Goal: Complete application form

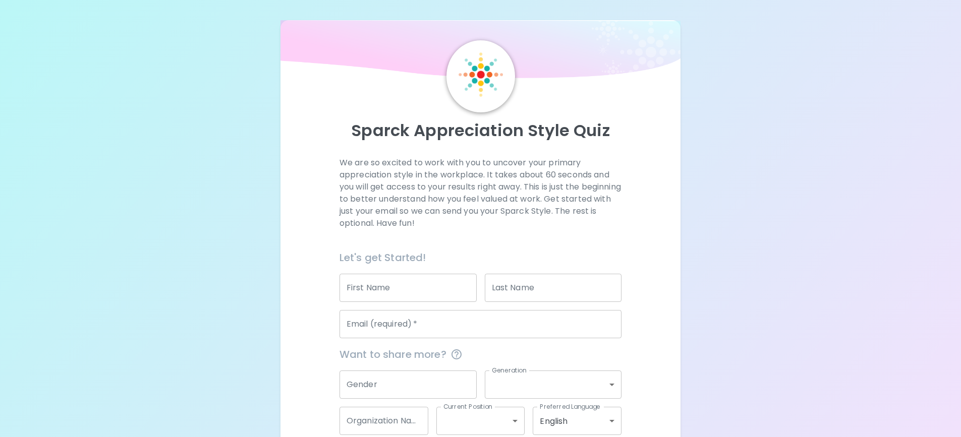
click at [426, 280] on input "First Name" at bounding box center [407, 288] width 137 height 28
type input "Rachael"
type input "[PERSON_NAME]"
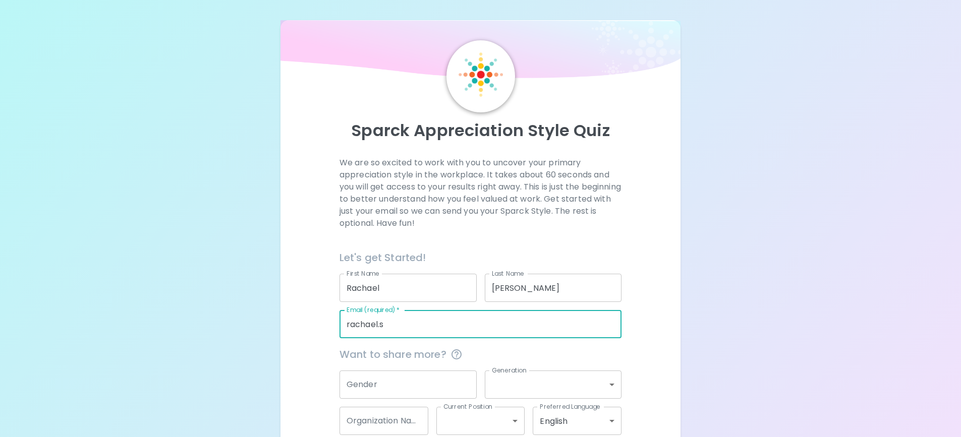
type input "[EMAIL_ADDRESS][PERSON_NAME][DOMAIN_NAME]"
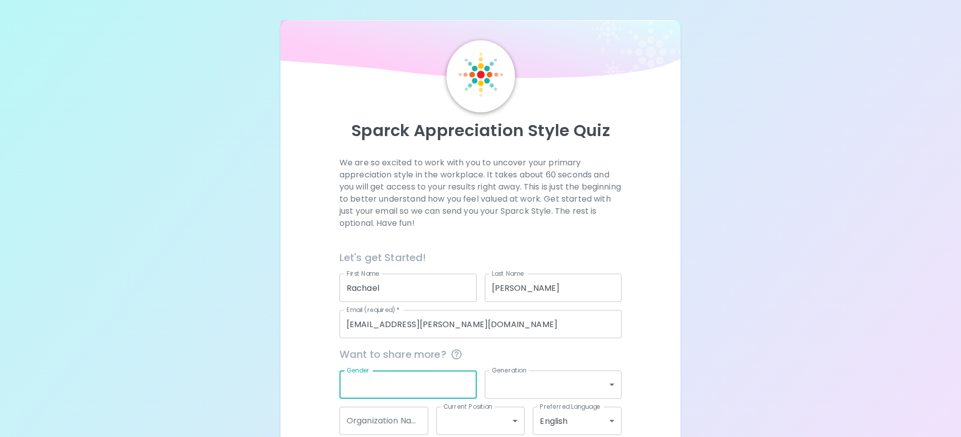
click at [422, 380] on input "Gender" at bounding box center [407, 385] width 137 height 28
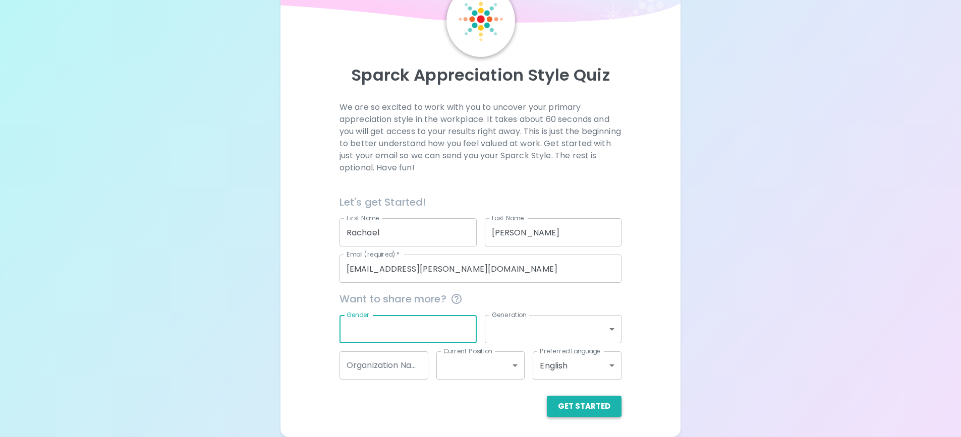
click at [573, 402] on button "Get Started" at bounding box center [584, 406] width 75 height 21
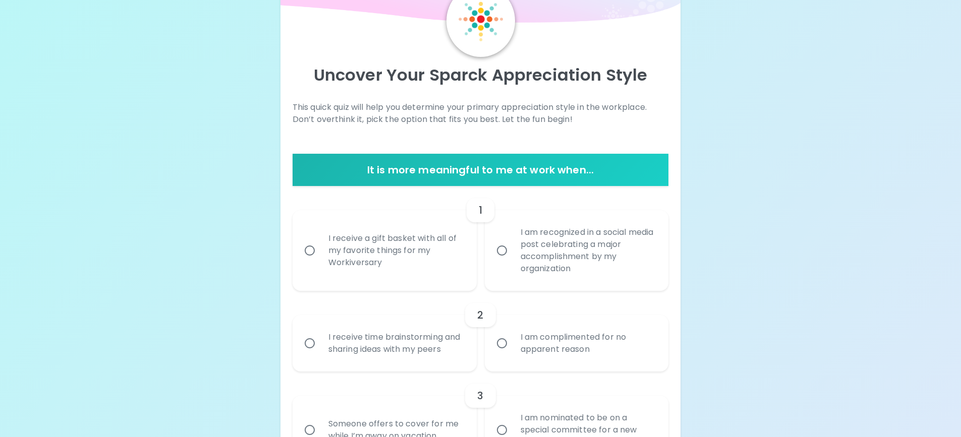
click at [504, 249] on input "I am recognized in a social media post celebrating a major accomplishment by my…" at bounding box center [501, 250] width 21 height 21
radio input "true"
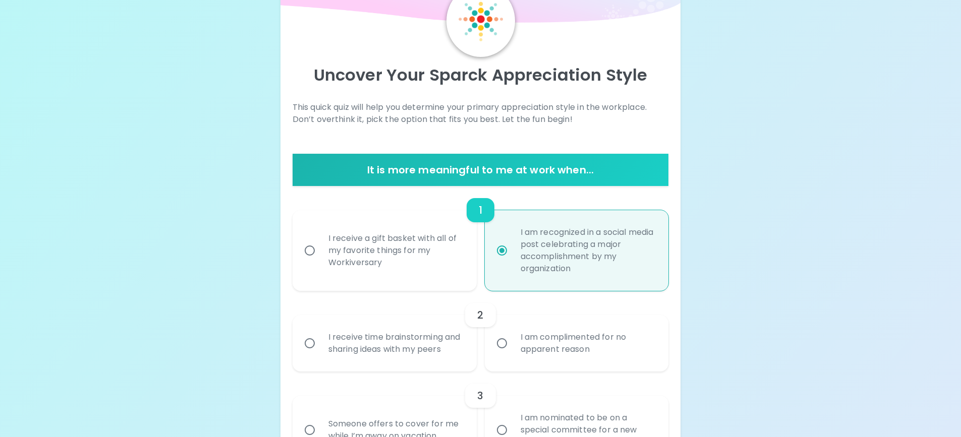
scroll to position [136, 0]
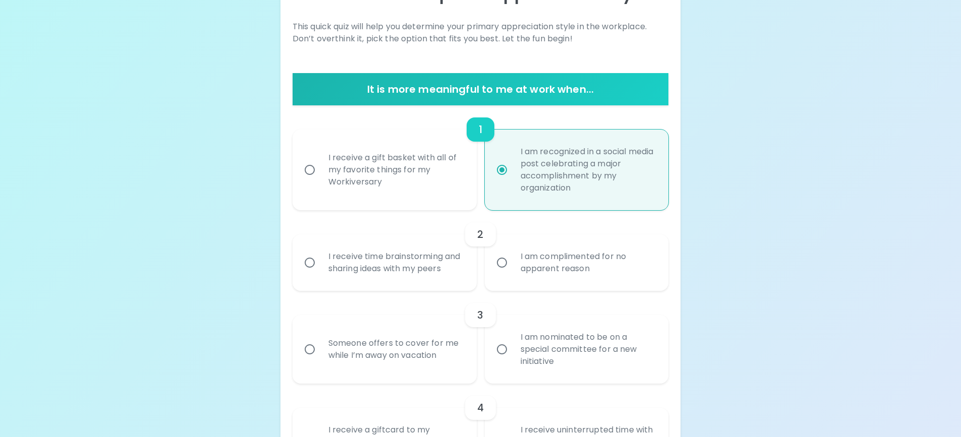
click at [503, 349] on input "I am nominated to be on a special committee for a new initiative" at bounding box center [501, 349] width 21 height 21
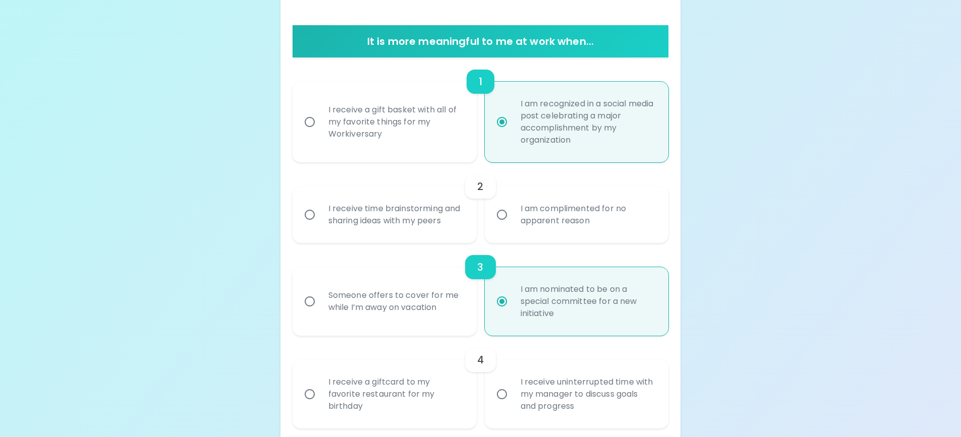
scroll to position [217, 0]
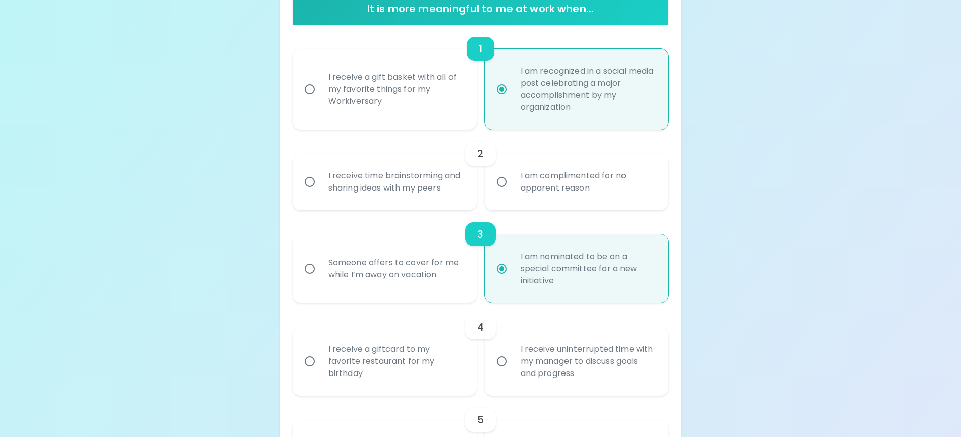
radio input "true"
click at [312, 181] on input "I receive time brainstorming and sharing ideas with my peers" at bounding box center [309, 182] width 21 height 21
radio input "false"
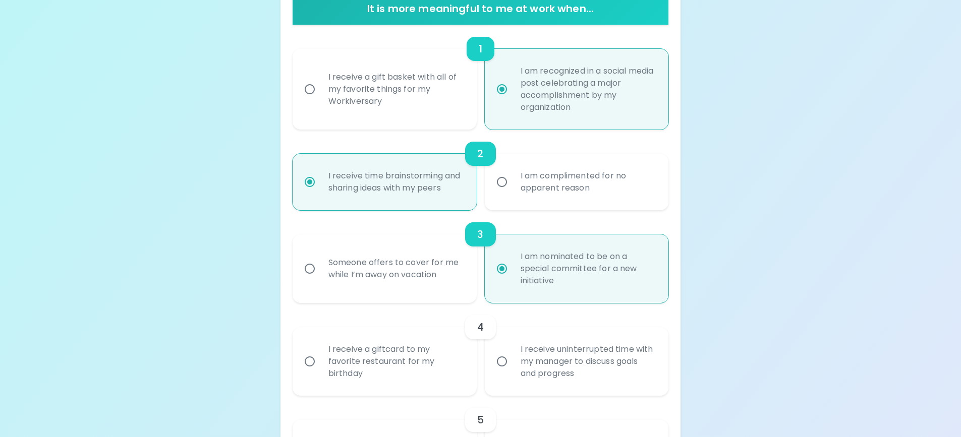
scroll to position [298, 0]
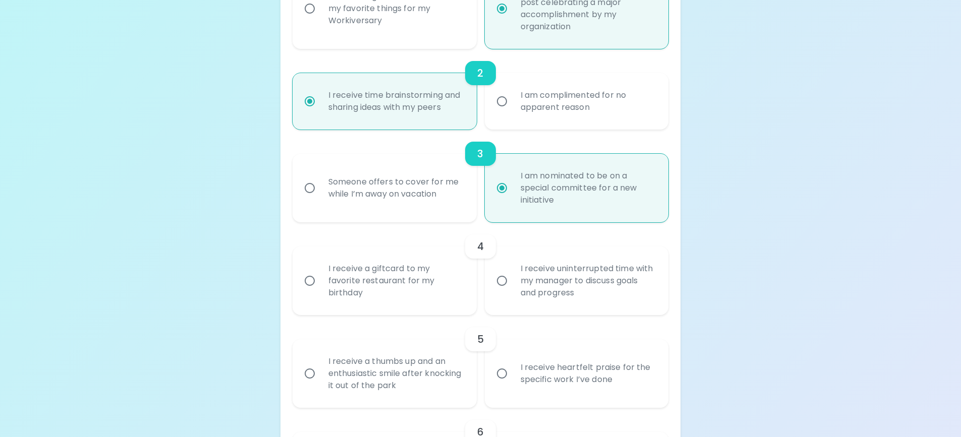
radio input "true"
click at [502, 282] on input "I receive uninterrupted time with my manager to discuss goals and progress" at bounding box center [501, 280] width 21 height 21
radio input "false"
radio input "true"
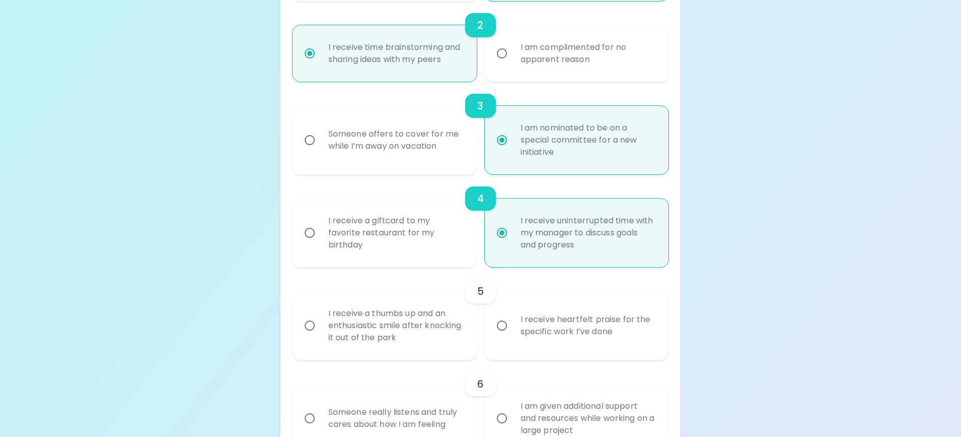
scroll to position [378, 0]
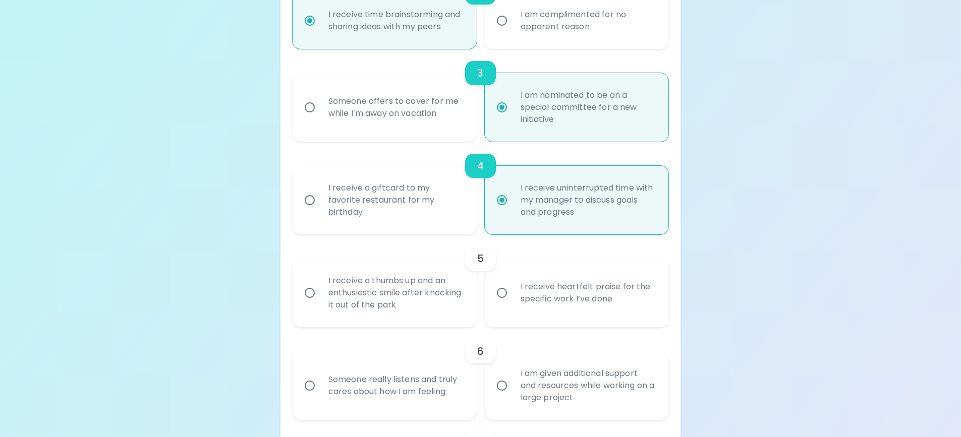
radio input "true"
click at [503, 293] on input "I receive heartfelt praise for the specific work I’ve done" at bounding box center [501, 292] width 21 height 21
radio input "false"
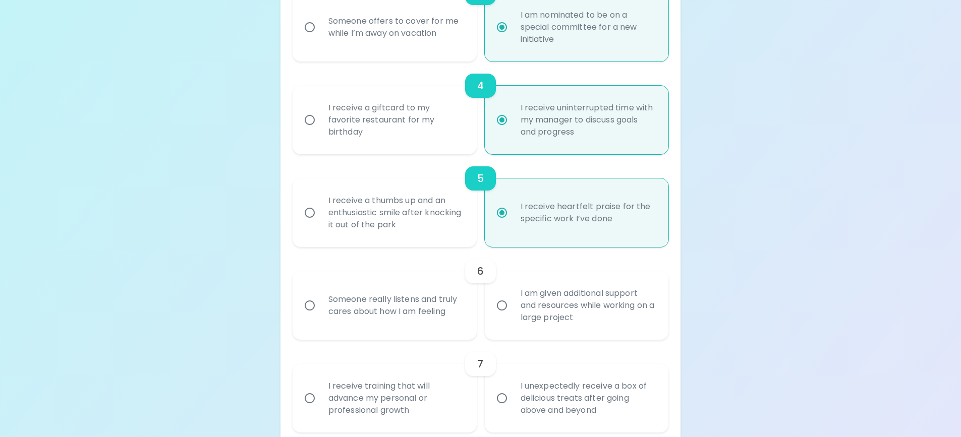
scroll to position [459, 0]
radio input "true"
click at [305, 303] on input "Someone really listens and truly cares about how I am feeling" at bounding box center [309, 305] width 21 height 21
radio input "false"
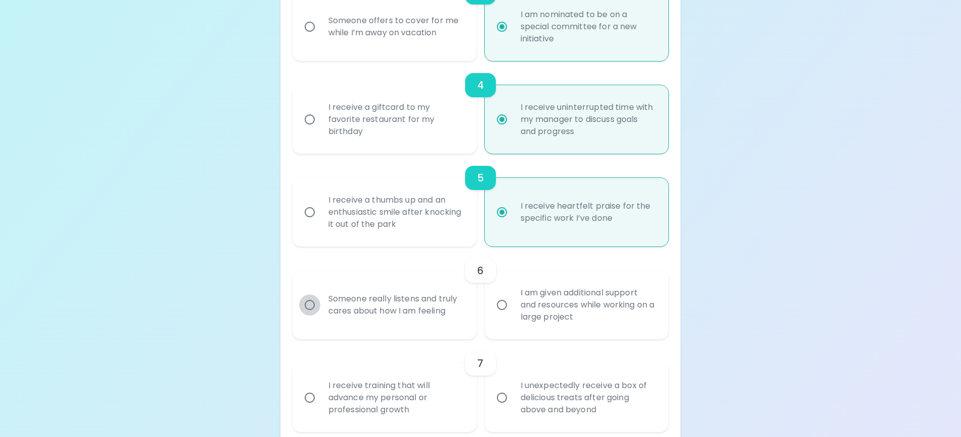
radio input "false"
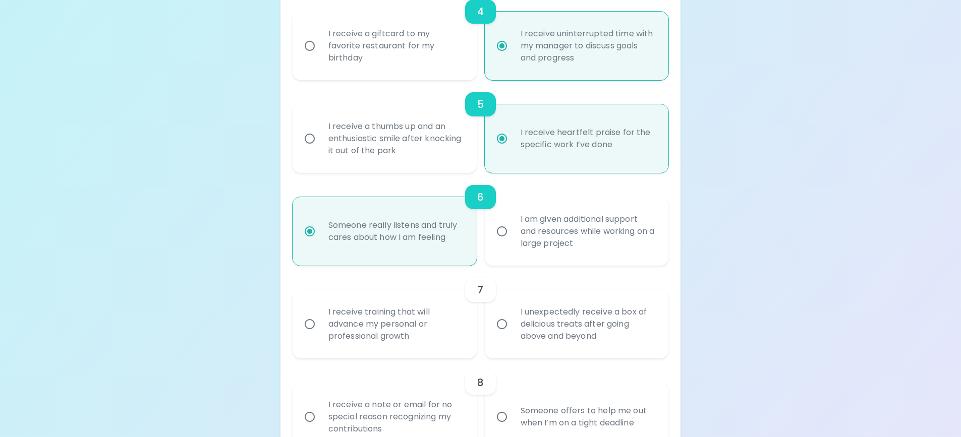
scroll to position [540, 0]
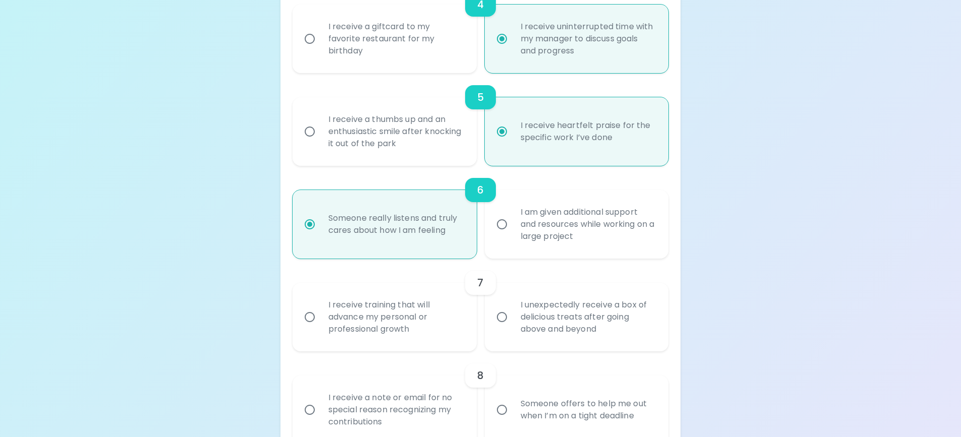
radio input "true"
click at [407, 329] on div "I receive training that will advance my personal or professional growth" at bounding box center [395, 317] width 151 height 61
click at [320, 328] on input "I receive training that will advance my personal or professional growth" at bounding box center [309, 317] width 21 height 21
radio input "false"
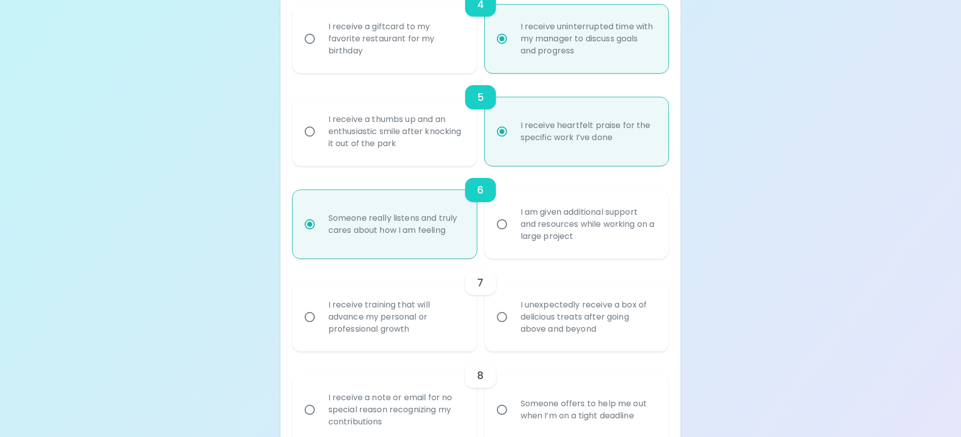
radio input "false"
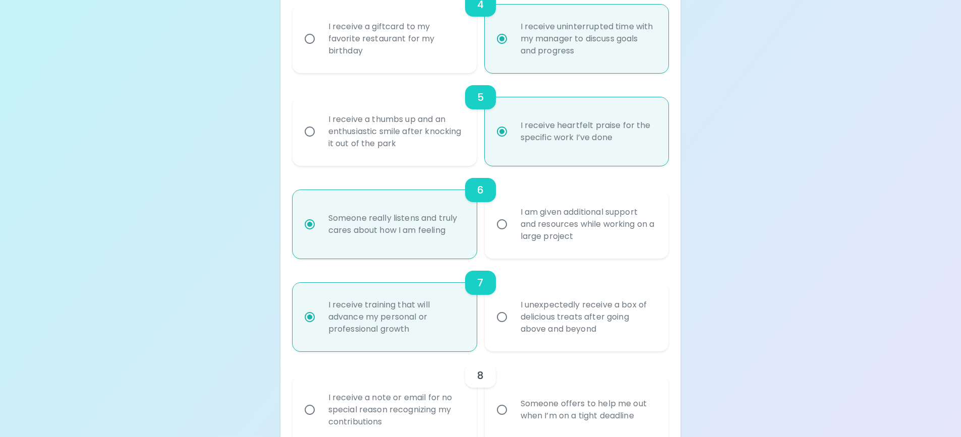
scroll to position [620, 0]
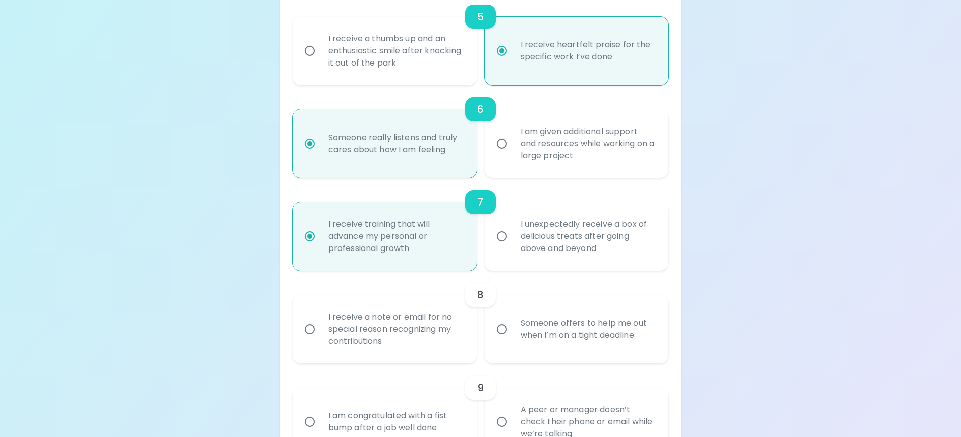
radio input "true"
click at [441, 339] on div "I receive a note or email for no special reason recognizing my contributions" at bounding box center [395, 329] width 151 height 61
click at [320, 339] on input "I receive a note or email for no special reason recognizing my contributions" at bounding box center [309, 329] width 21 height 21
radio input "false"
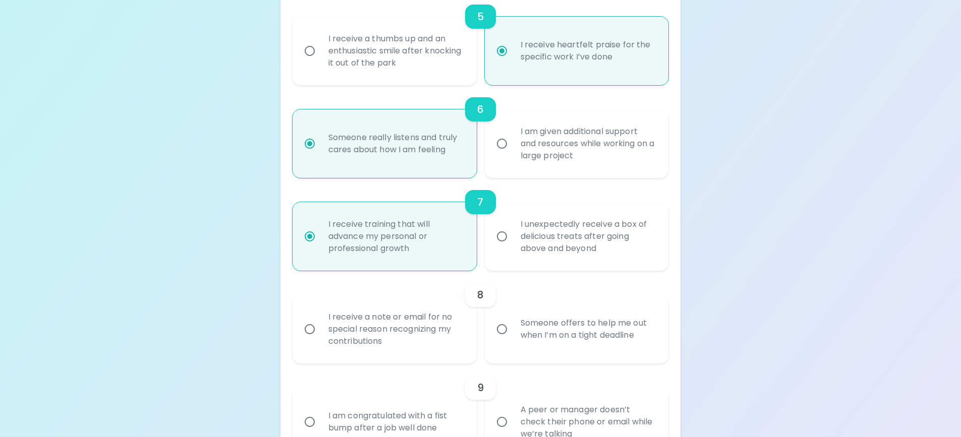
radio input "false"
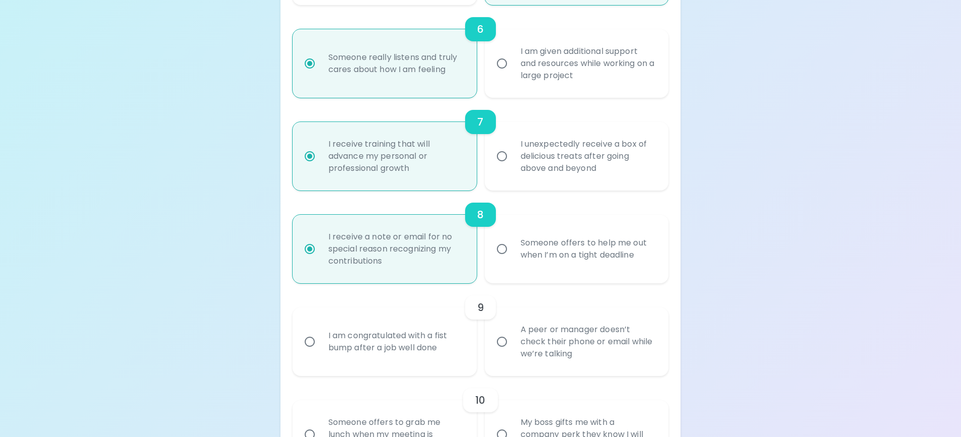
scroll to position [701, 0]
radio input "true"
click at [503, 344] on input "A peer or manager doesn’t check their phone or email while we’re talking" at bounding box center [501, 341] width 21 height 21
radio input "false"
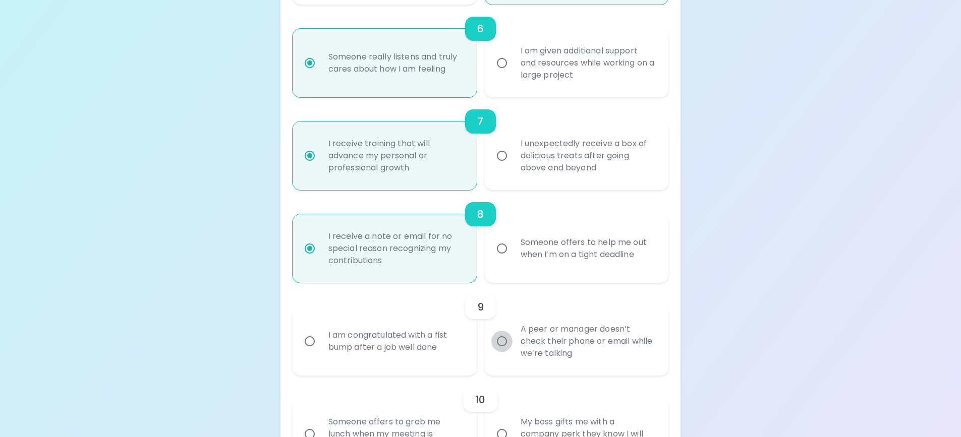
radio input "false"
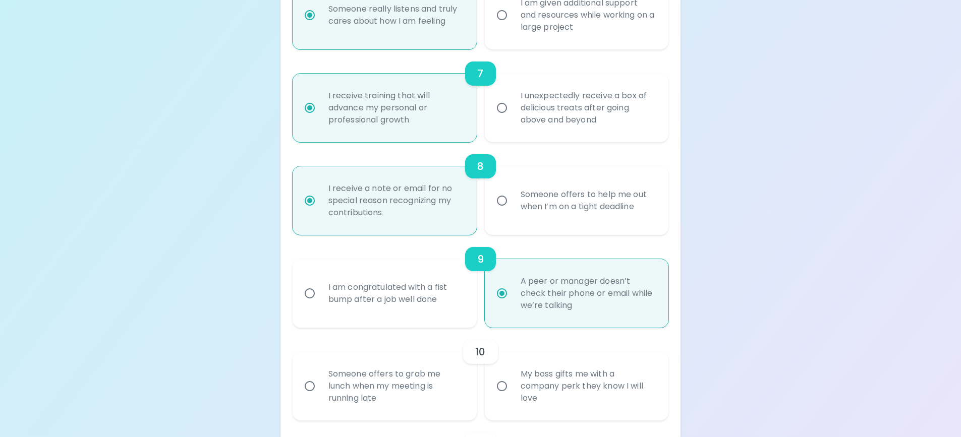
scroll to position [782, 0]
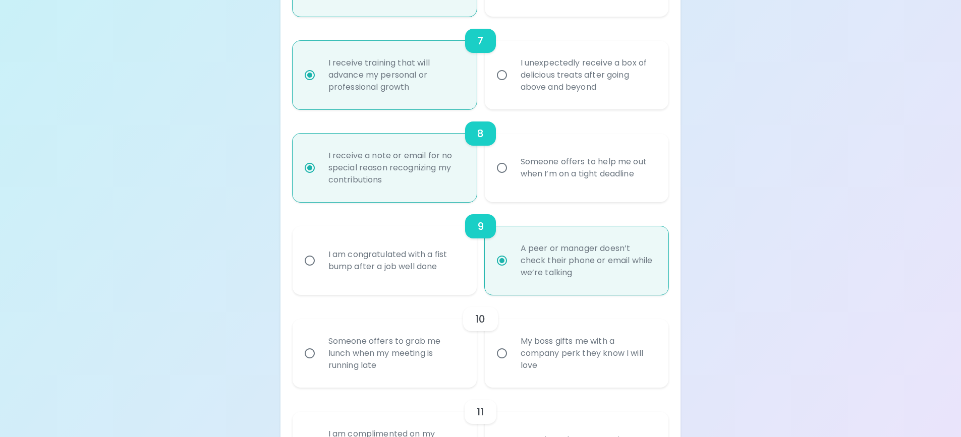
radio input "true"
click at [416, 361] on div "Someone offers to grab me lunch when my meeting is running late" at bounding box center [395, 353] width 151 height 61
click at [320, 361] on input "Someone offers to grab me lunch when my meeting is running late" at bounding box center [309, 353] width 21 height 21
radio input "false"
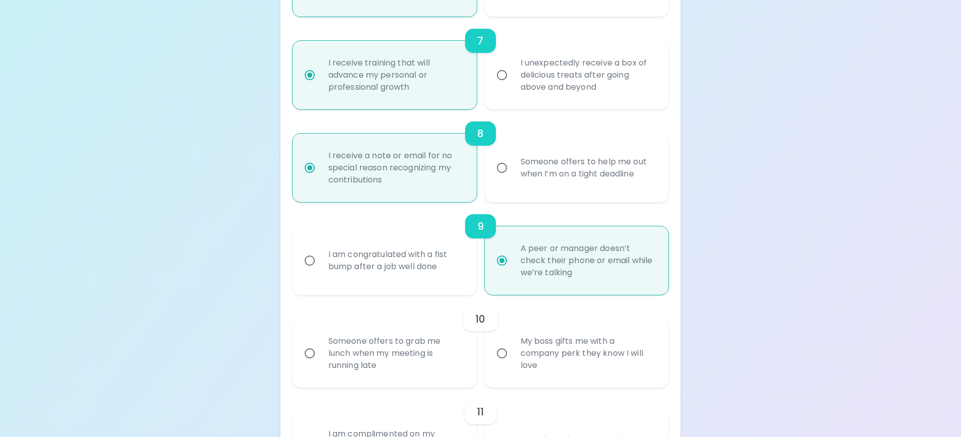
radio input "false"
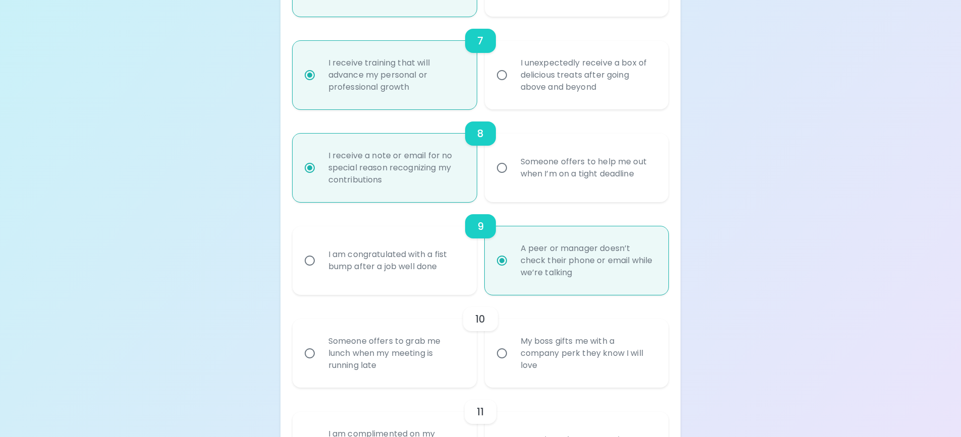
radio input "false"
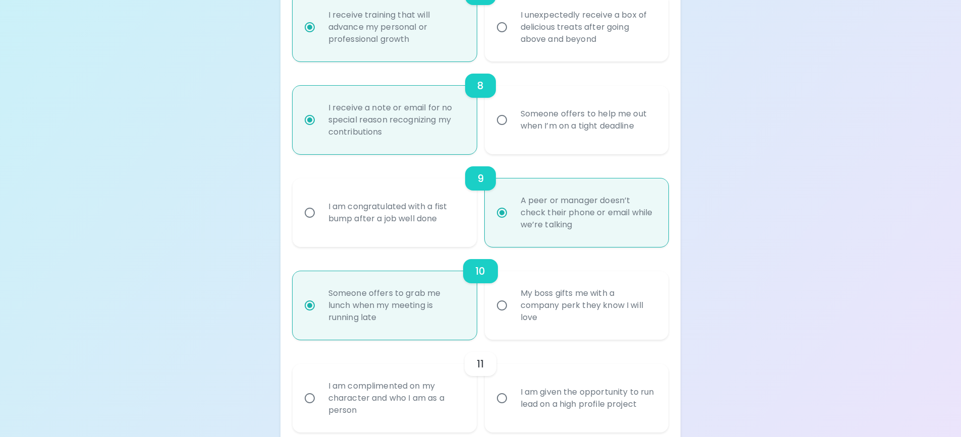
scroll to position [863, 0]
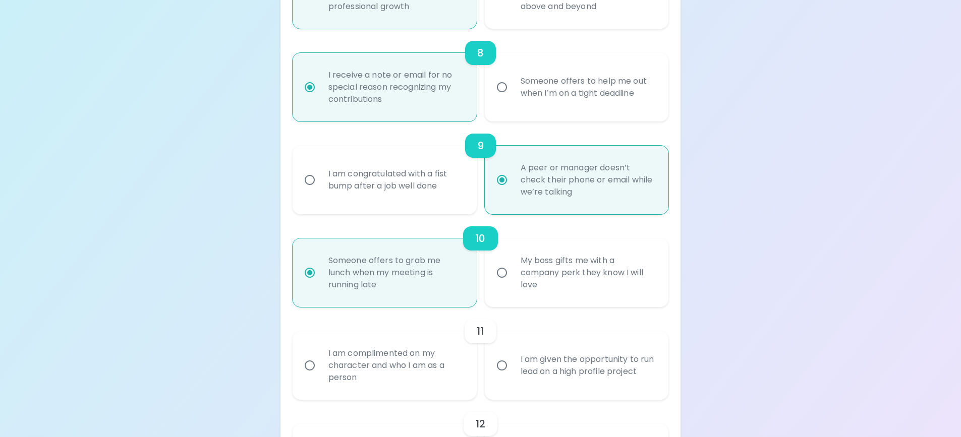
radio input "true"
click at [592, 376] on div "I am given the opportunity to run lead on a high profile project" at bounding box center [588, 366] width 151 height 48
click at [513, 376] on input "I am given the opportunity to run lead on a high profile project" at bounding box center [501, 365] width 21 height 21
radio input "false"
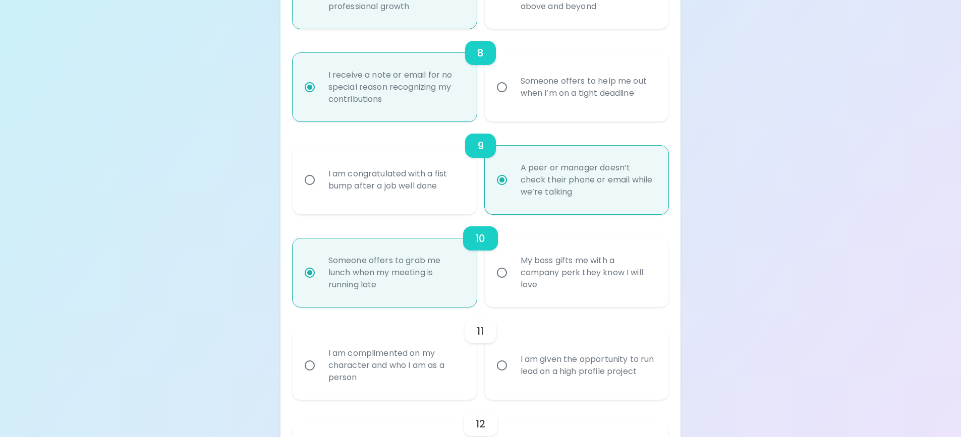
radio input "false"
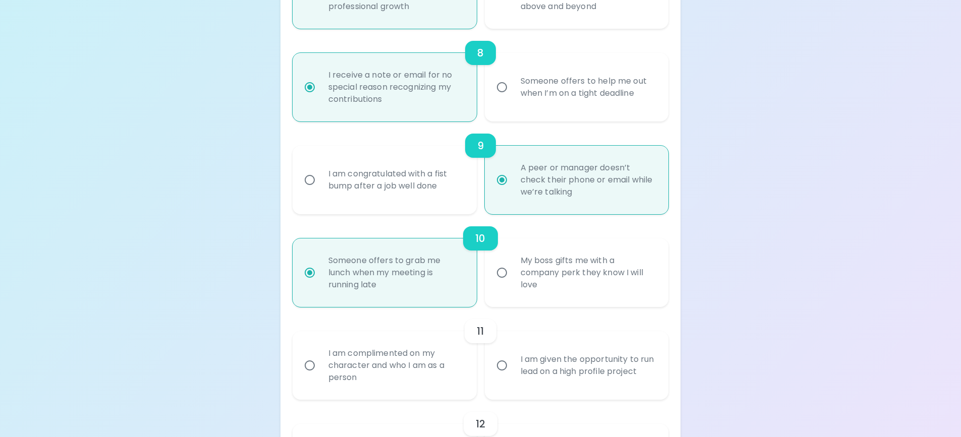
radio input "false"
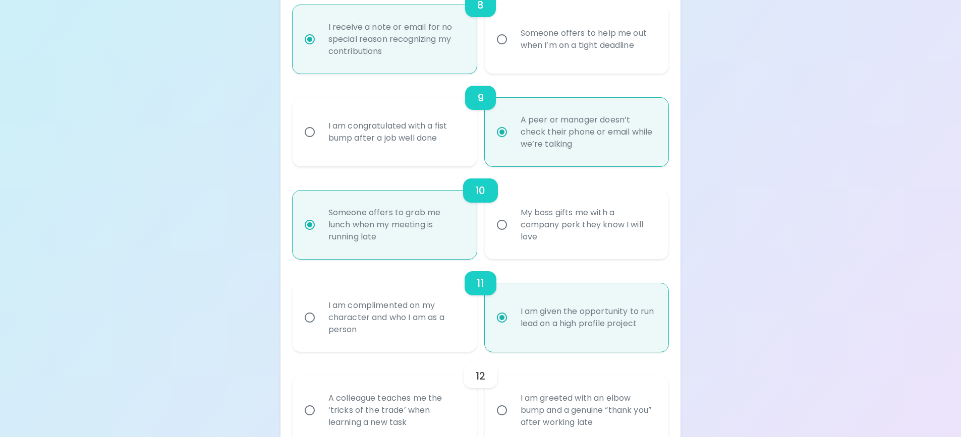
scroll to position [943, 0]
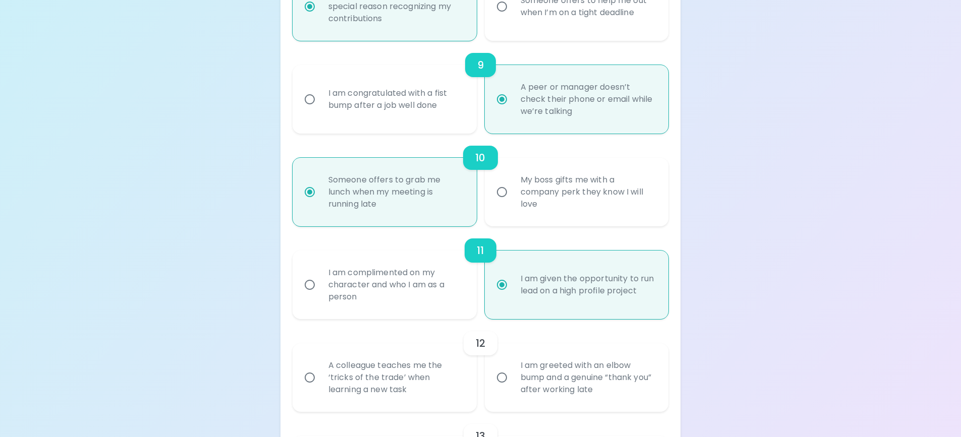
radio input "true"
click at [410, 378] on div "A colleague teaches me the ‘tricks of the trade’ when learning a new task" at bounding box center [395, 378] width 151 height 61
click at [320, 378] on input "A colleague teaches me the ‘tricks of the trade’ when learning a new task" at bounding box center [309, 377] width 21 height 21
radio input "false"
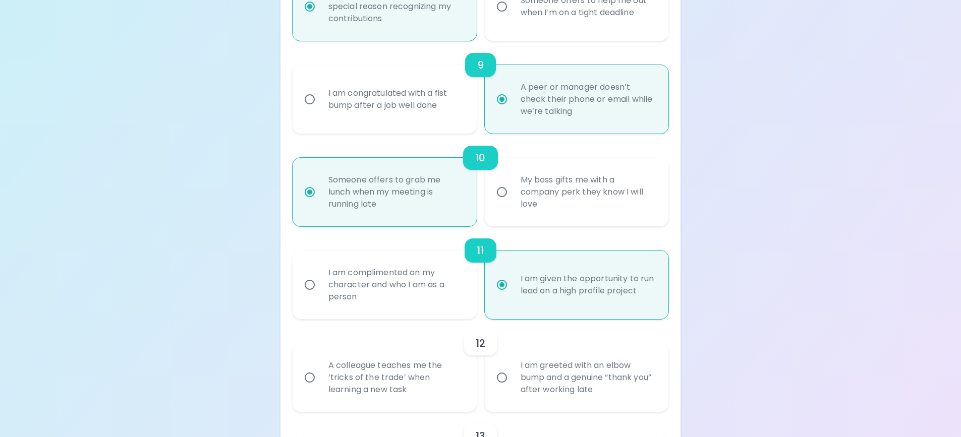
radio input "false"
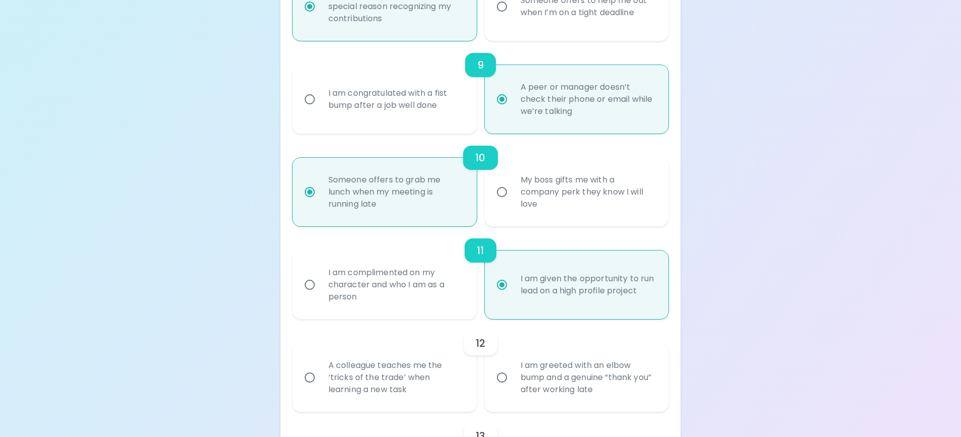
radio input "false"
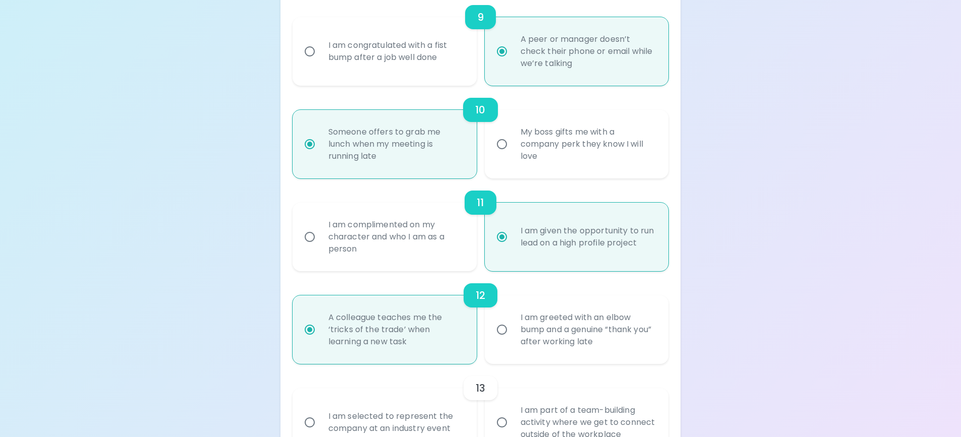
scroll to position [1024, 0]
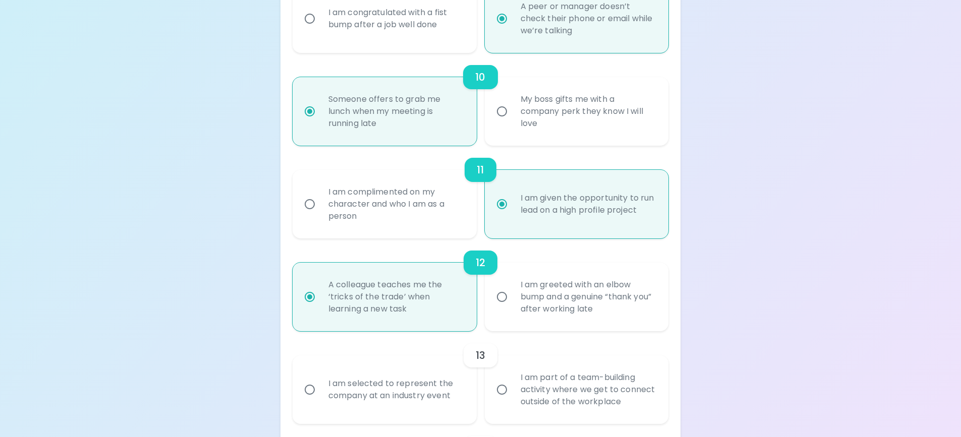
radio input "true"
click at [398, 389] on div "I am selected to represent the company at an industry event" at bounding box center [395, 390] width 151 height 48
click at [320, 389] on input "I am selected to represent the company at an industry event" at bounding box center [309, 389] width 21 height 21
radio input "false"
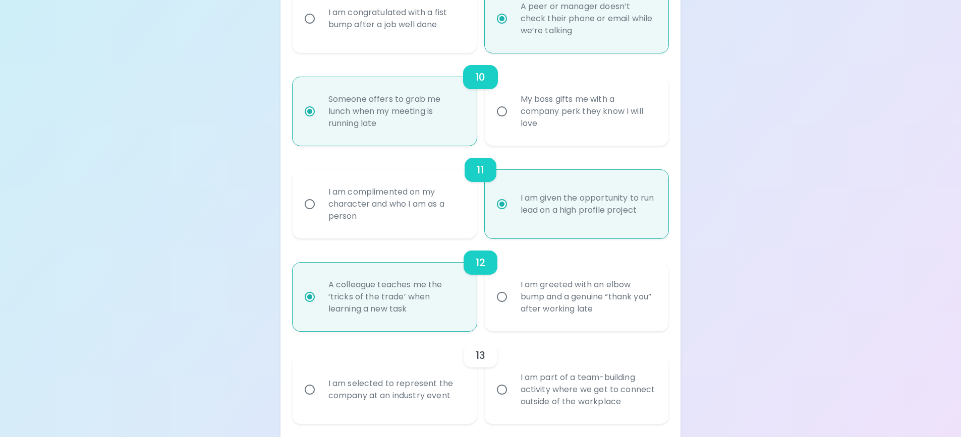
radio input "false"
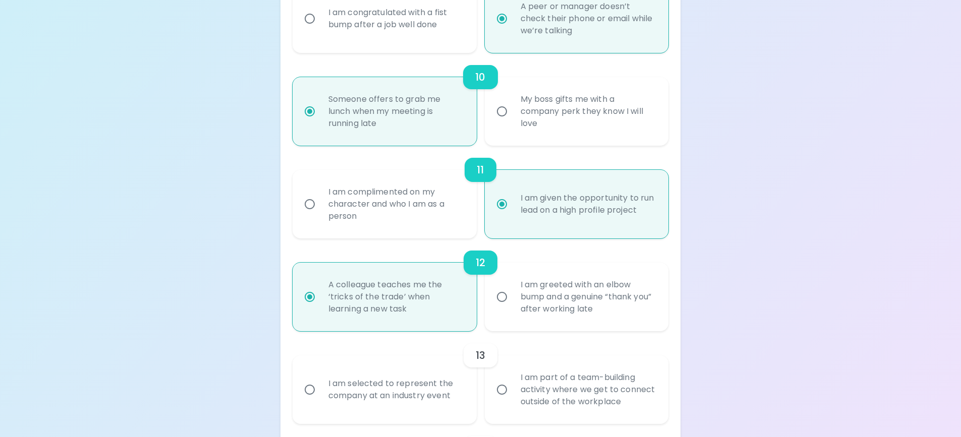
radio input "false"
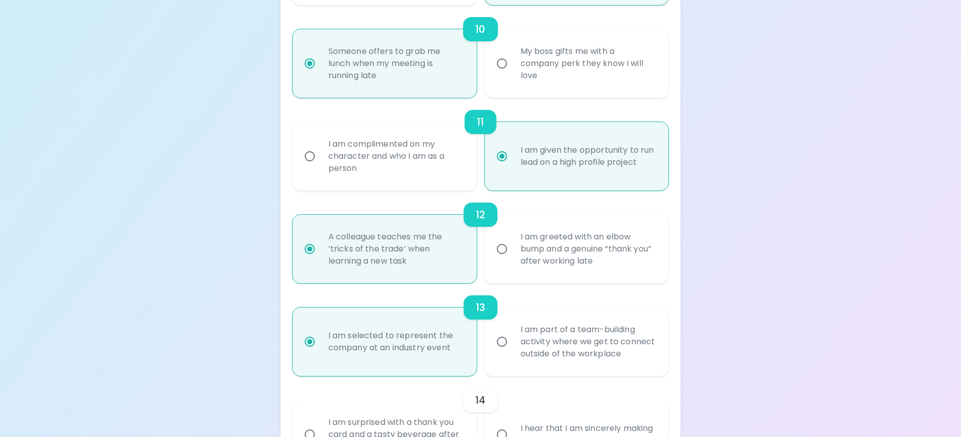
scroll to position [1105, 0]
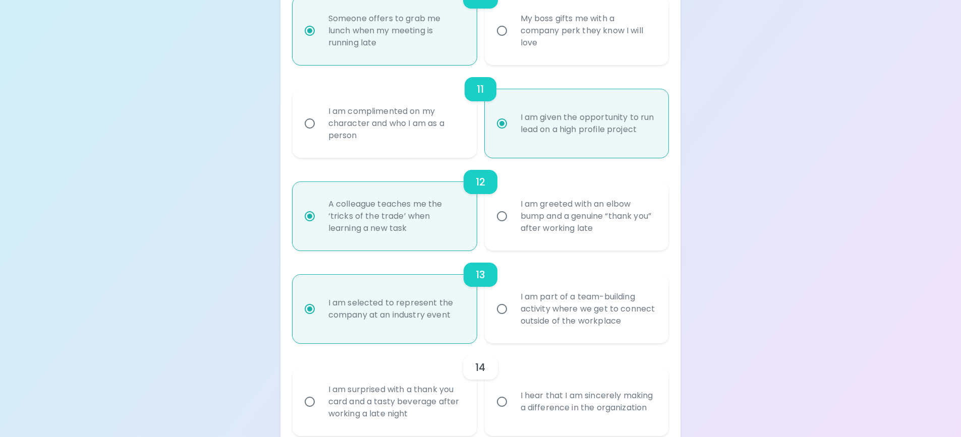
radio input "true"
click at [609, 414] on div "I hear that I am sincerely making a difference in the organization" at bounding box center [588, 402] width 151 height 48
click at [513, 413] on input "I hear that I am sincerely making a difference in the organization" at bounding box center [501, 401] width 21 height 21
radio input "false"
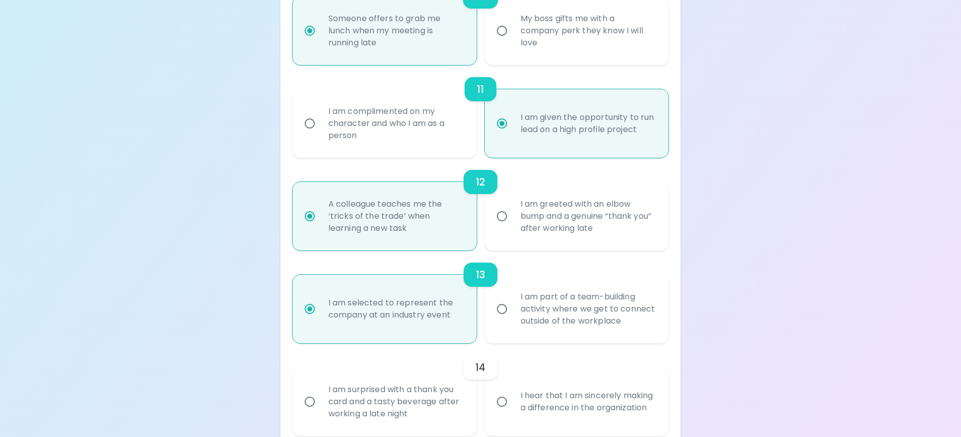
radio input "false"
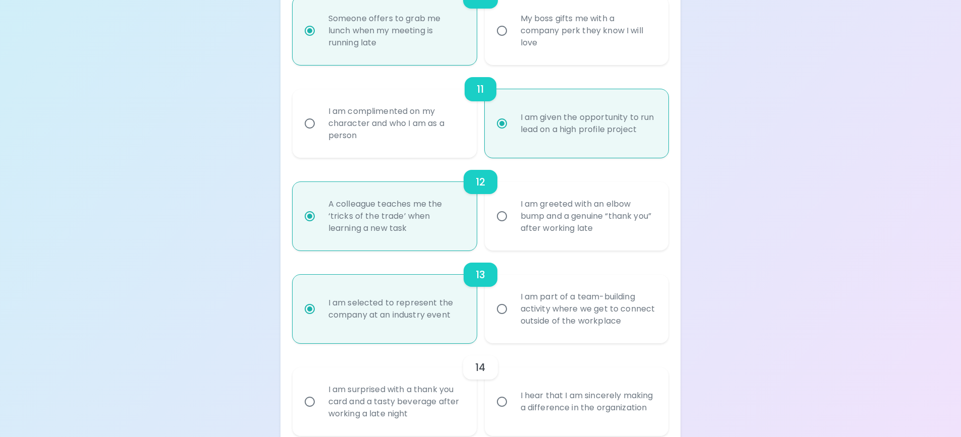
radio input "false"
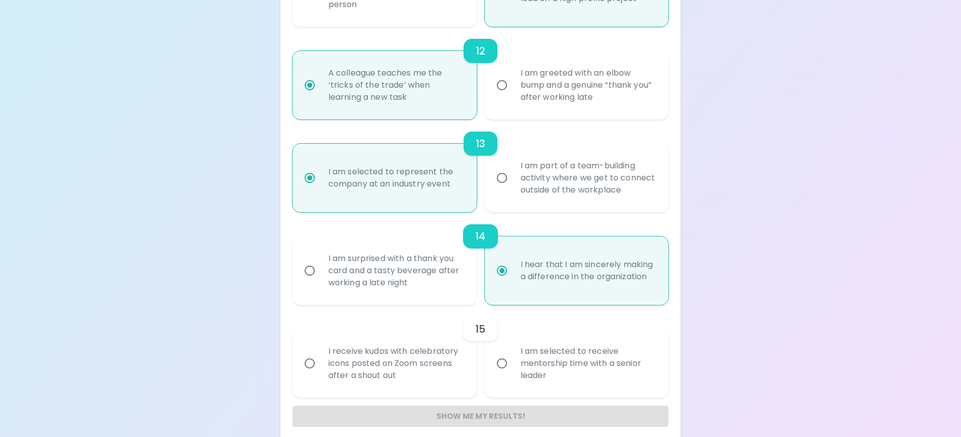
scroll to position [1246, 0]
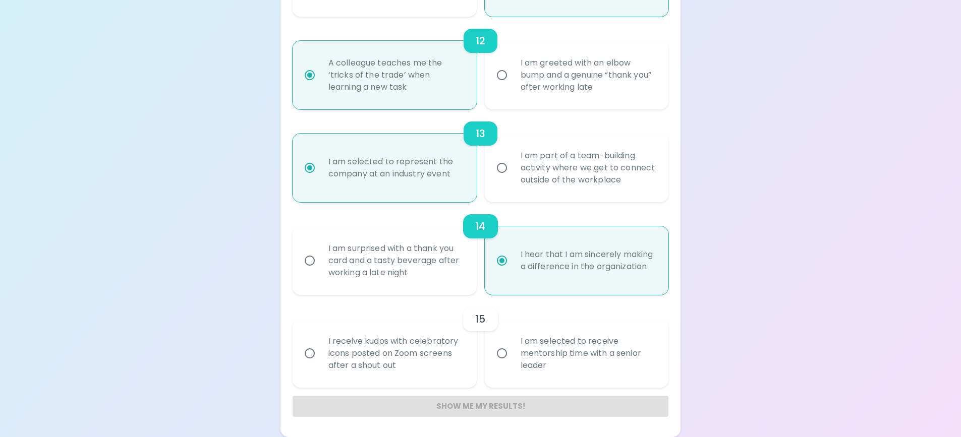
radio input "true"
click at [399, 355] on div "I receive kudos with celebratory icons posted on Zoom screens after a shout out" at bounding box center [395, 353] width 151 height 61
click at [320, 355] on input "I receive kudos with celebratory icons posted on Zoom screens after a shout out" at bounding box center [309, 353] width 21 height 21
radio input "false"
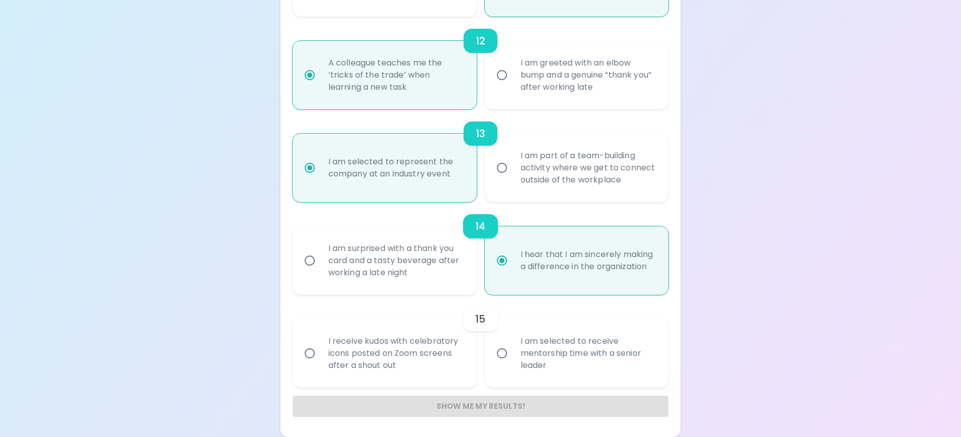
radio input "false"
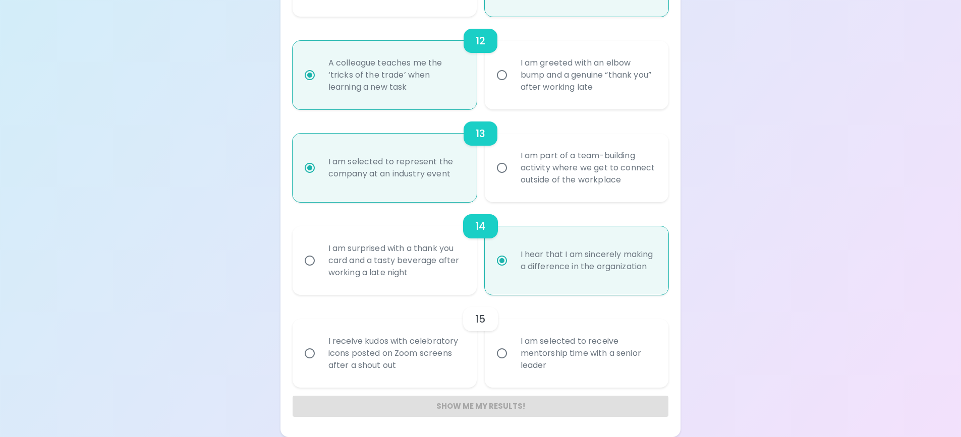
radio input "false"
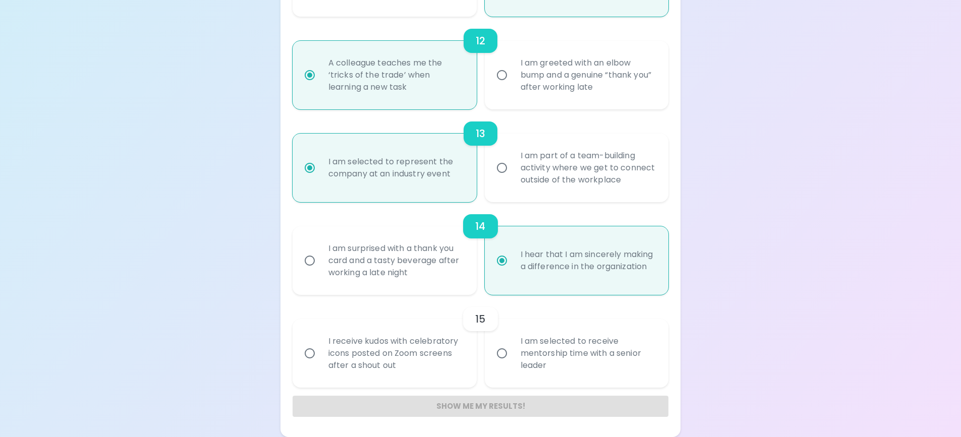
radio input "false"
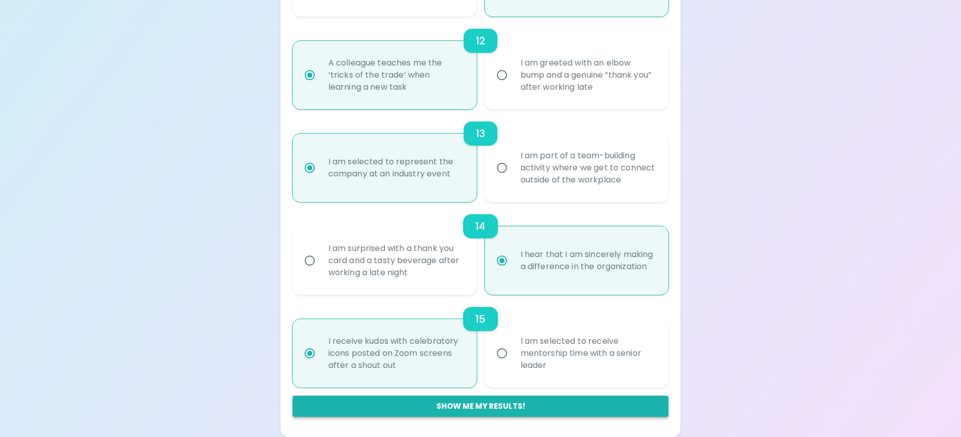
radio input "true"
click at [514, 407] on button "Show me my results!" at bounding box center [481, 406] width 376 height 21
radio input "false"
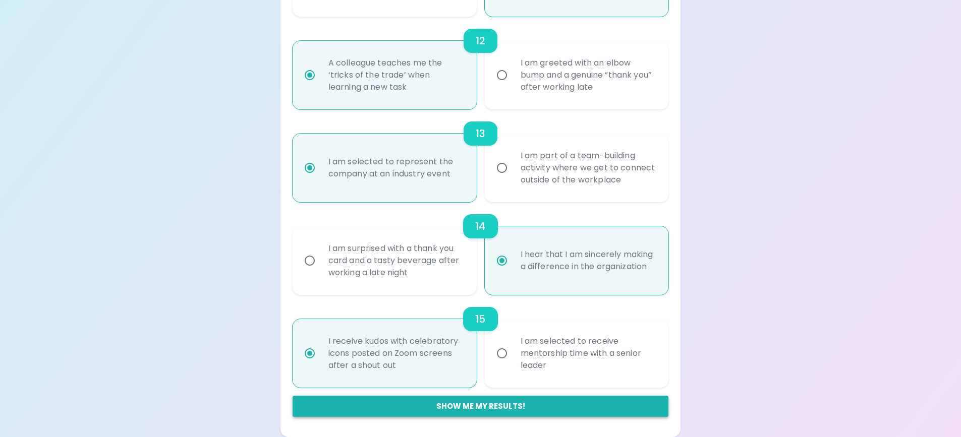
radio input "false"
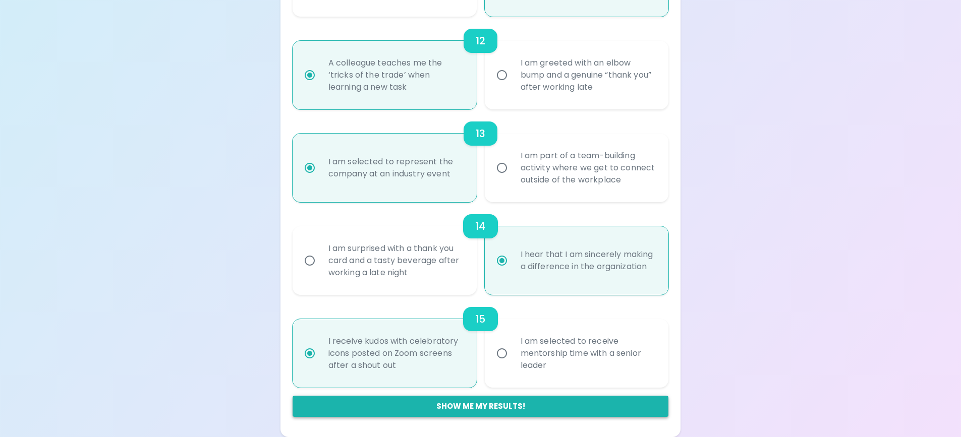
radio input "false"
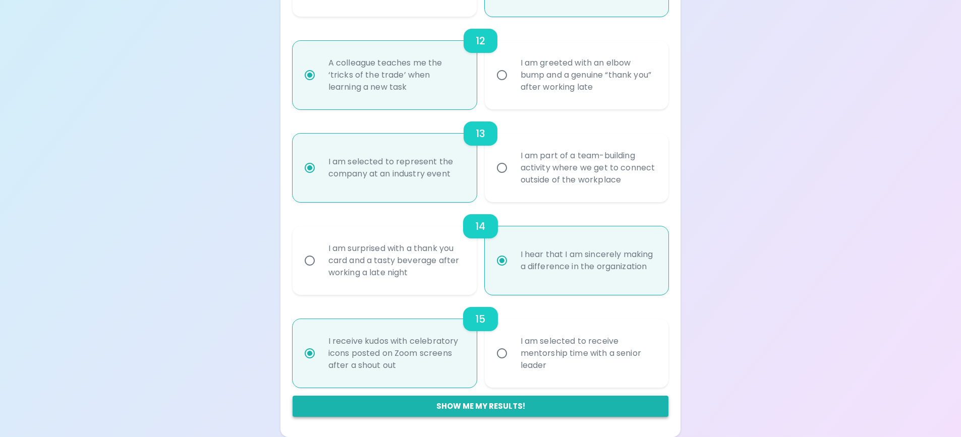
radio input "false"
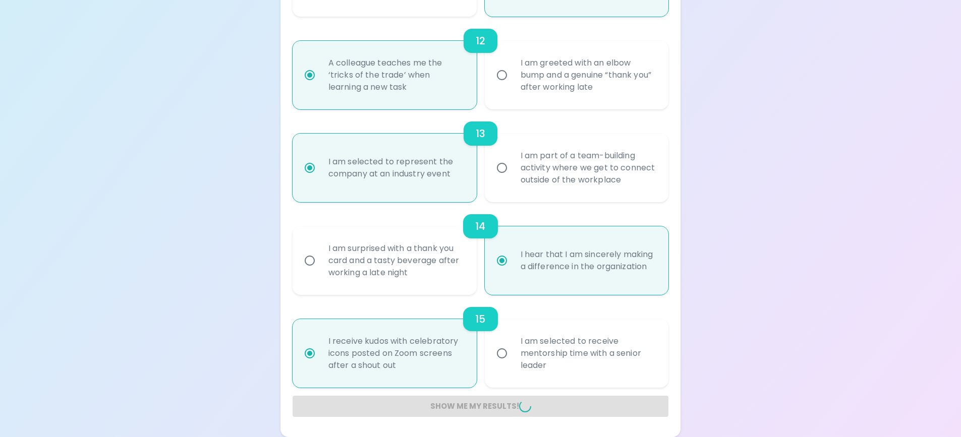
radio input "false"
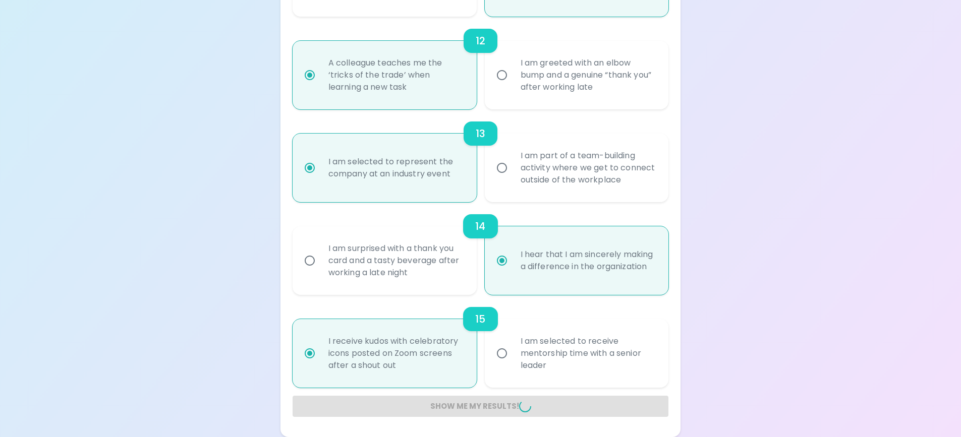
radio input "false"
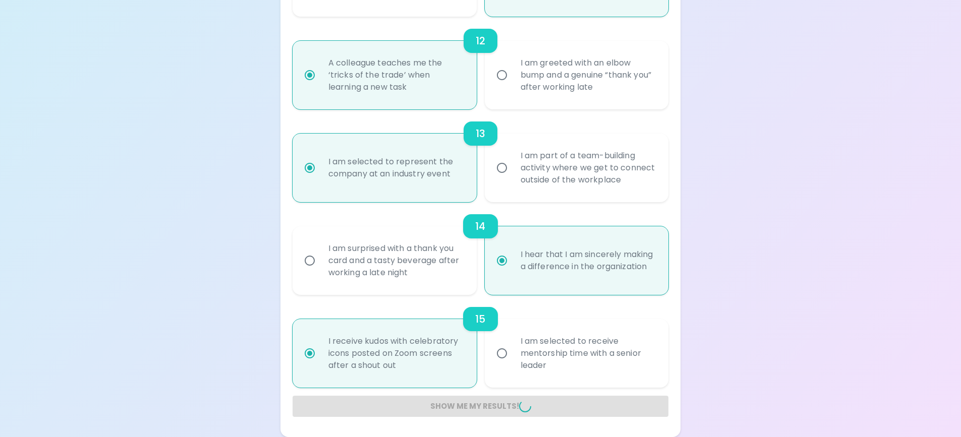
radio input "false"
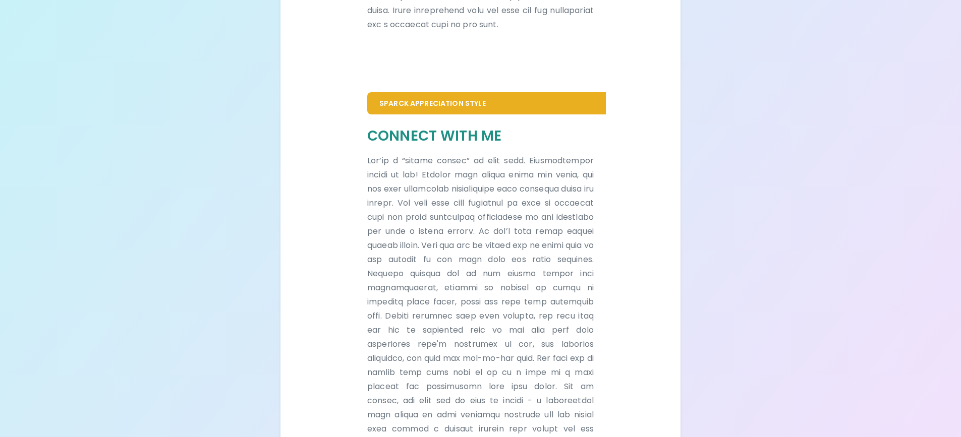
scroll to position [631, 0]
